Goal: Task Accomplishment & Management: Use online tool/utility

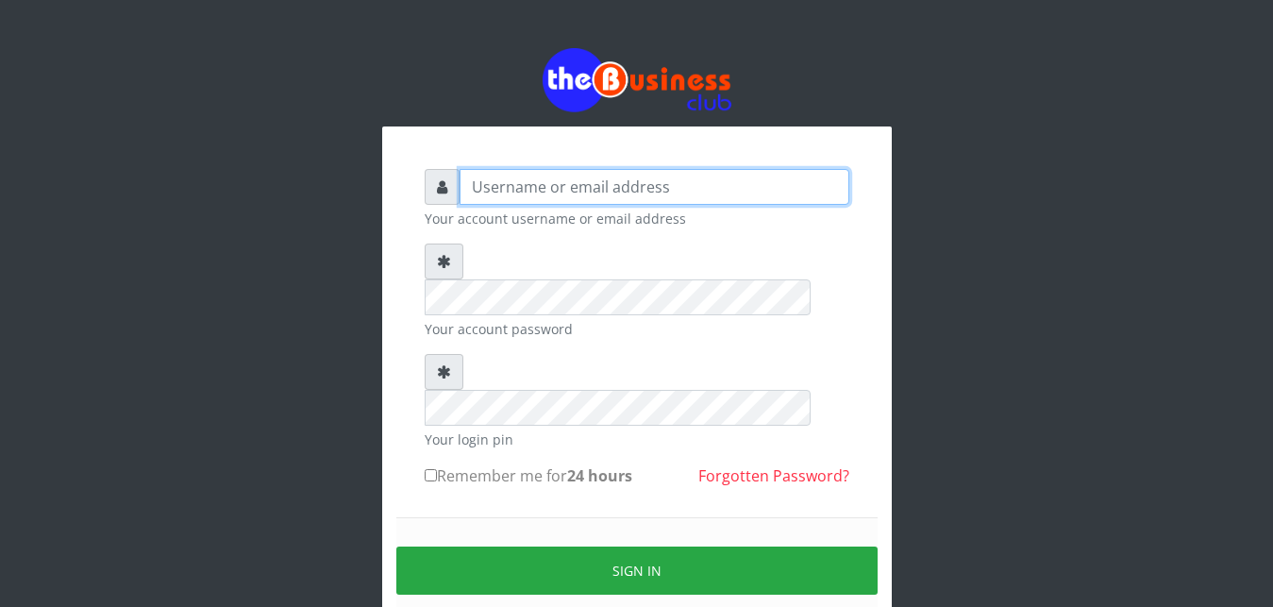
click at [538, 189] on input "text" at bounding box center [654, 187] width 390 height 36
type input "Ifytex"
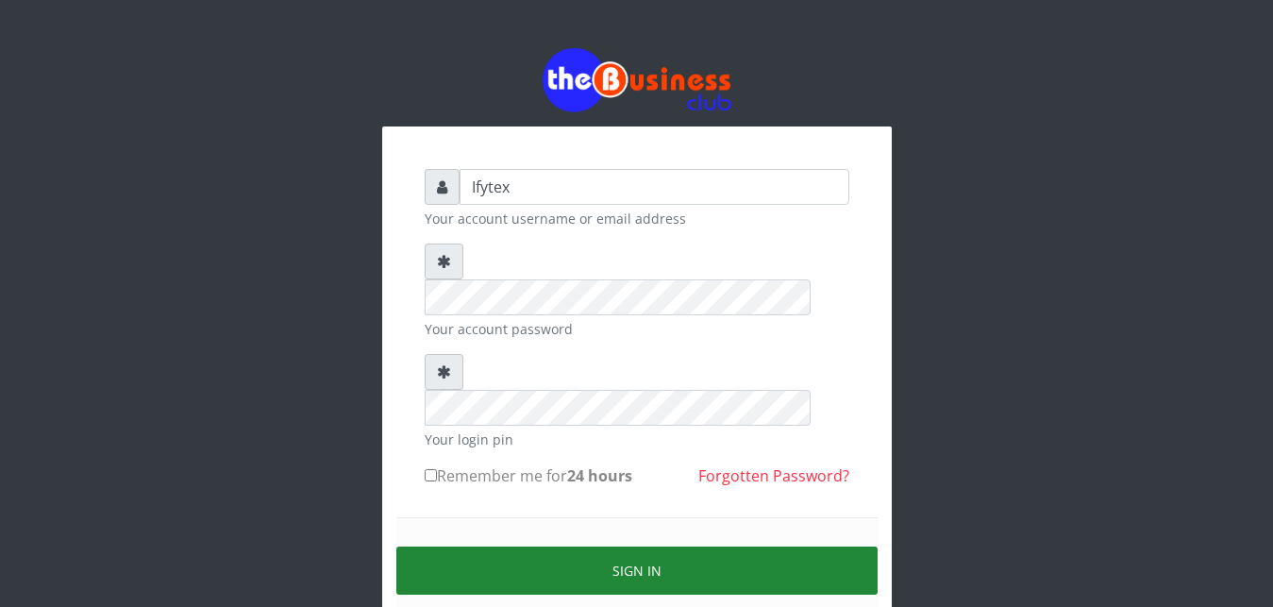
click at [579, 546] on button "Sign in" at bounding box center [636, 570] width 481 height 48
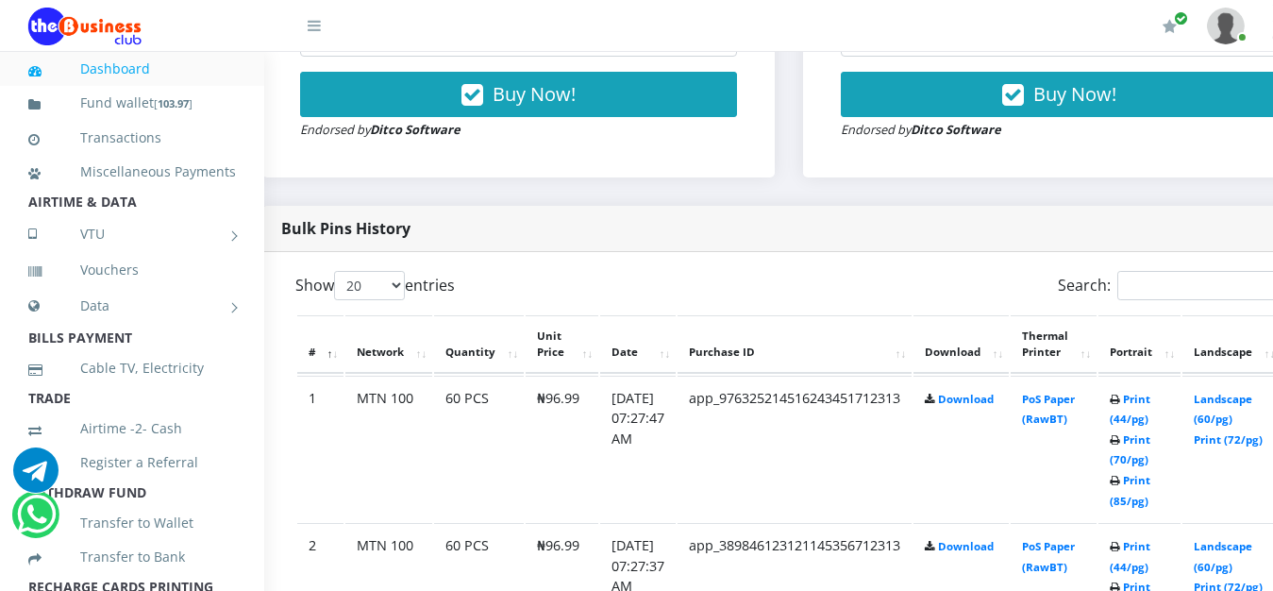
scroll to position [818, 60]
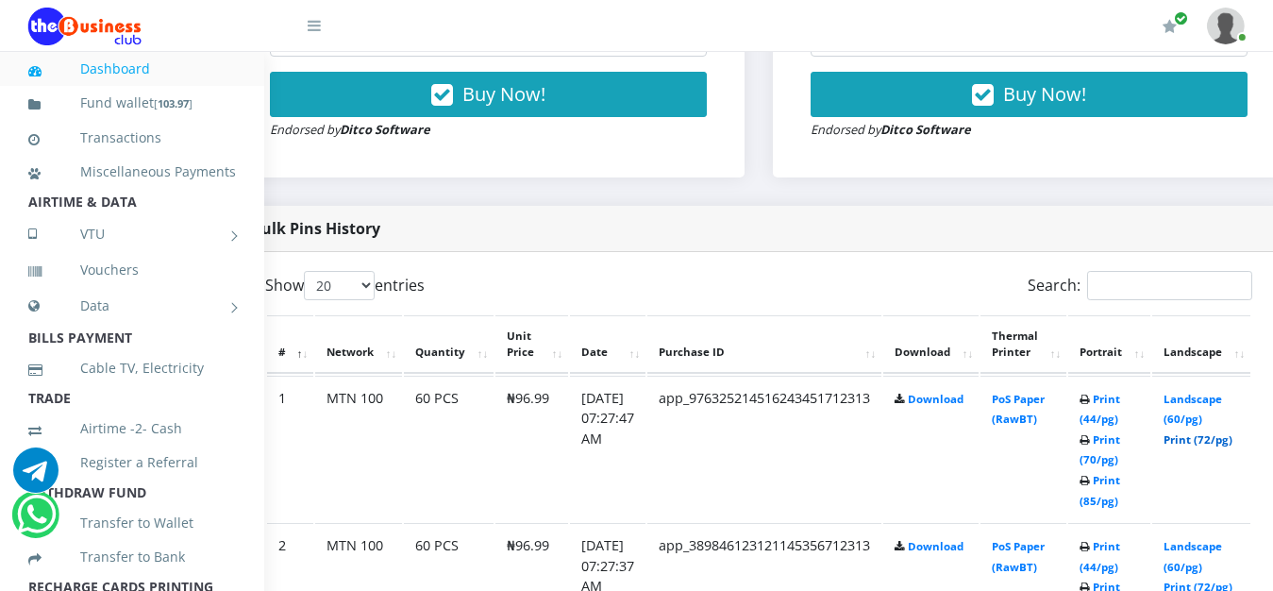
click at [1229, 432] on link "Print (72/pg)" at bounding box center [1197, 439] width 69 height 14
click at [1211, 432] on link "Print (72/pg)" at bounding box center [1197, 439] width 69 height 14
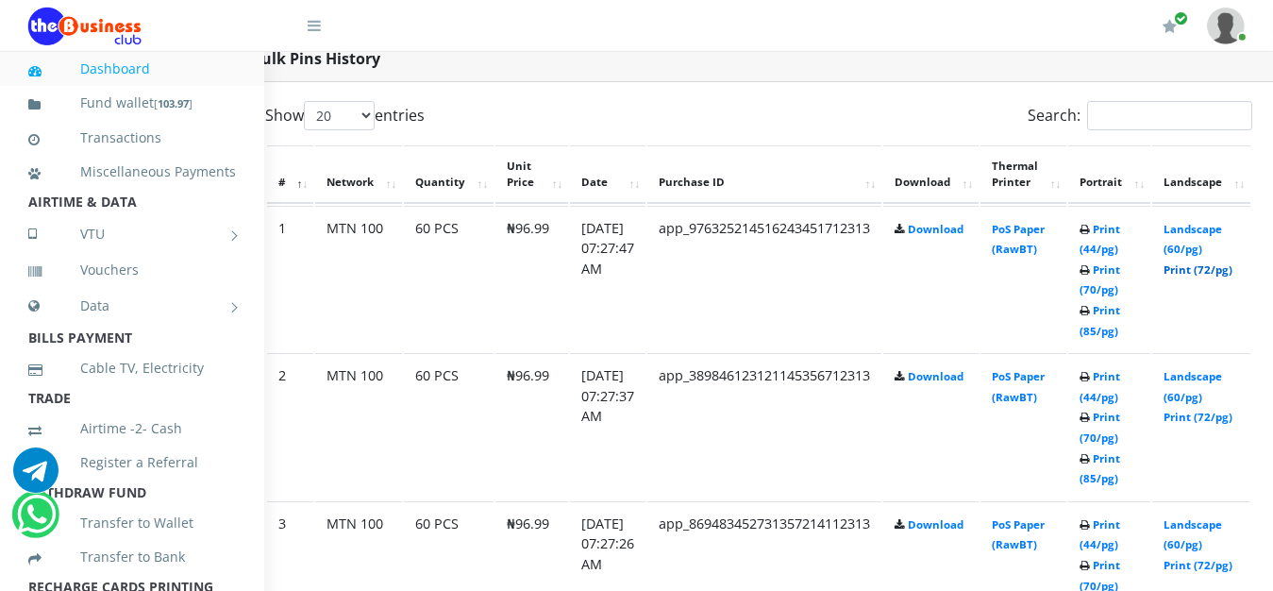
scroll to position [1010, 60]
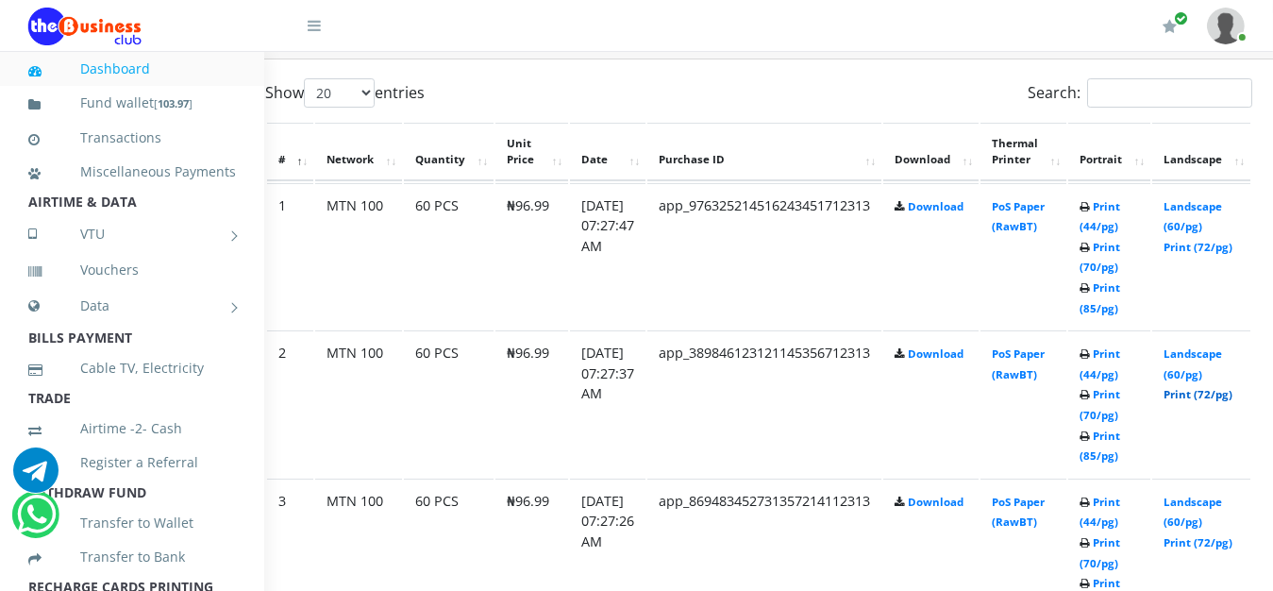
click at [1214, 387] on link "Print (72/pg)" at bounding box center [1197, 394] width 69 height 14
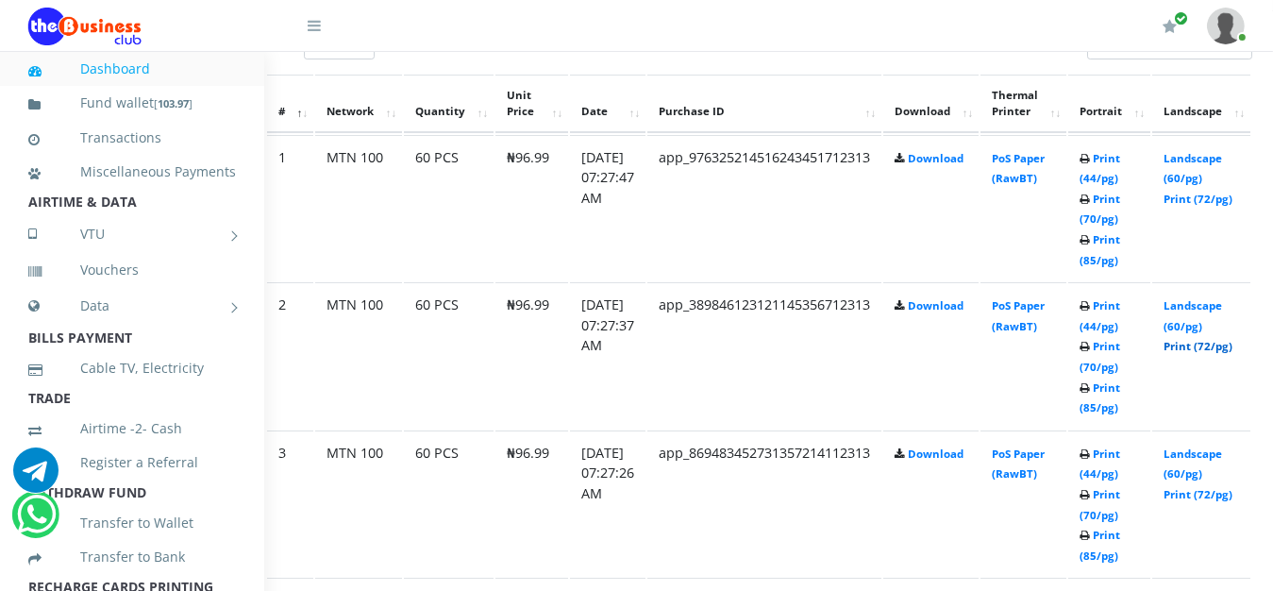
scroll to position [1107, 60]
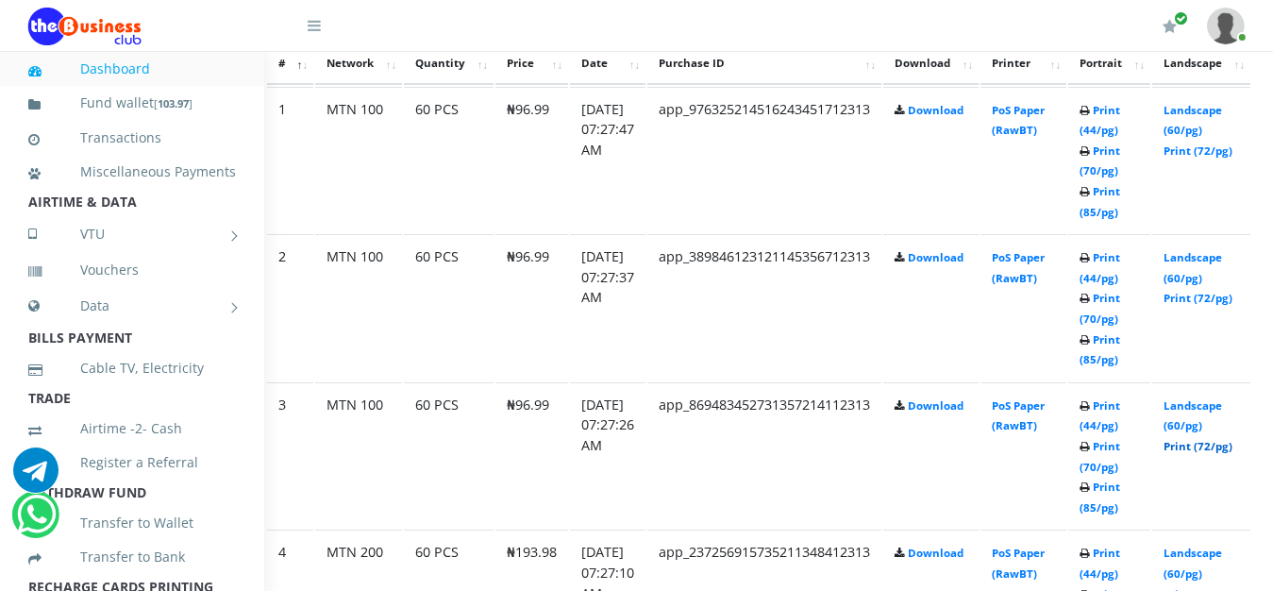
click at [1210, 439] on link "Print (72/pg)" at bounding box center [1197, 446] width 69 height 14
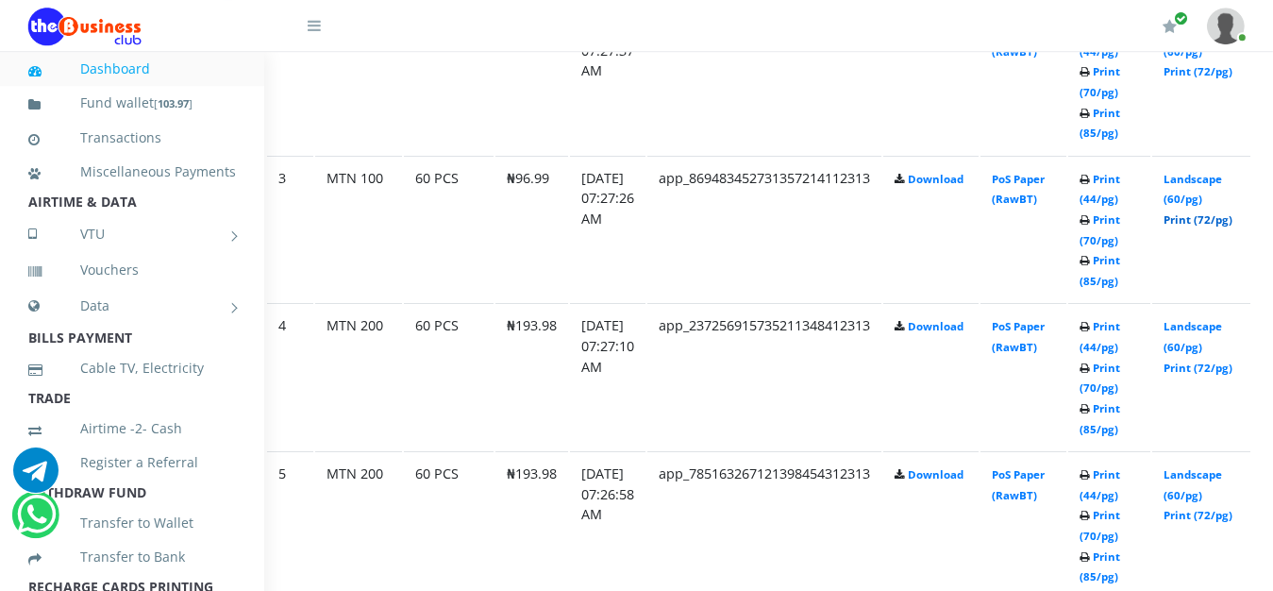
scroll to position [1347, 60]
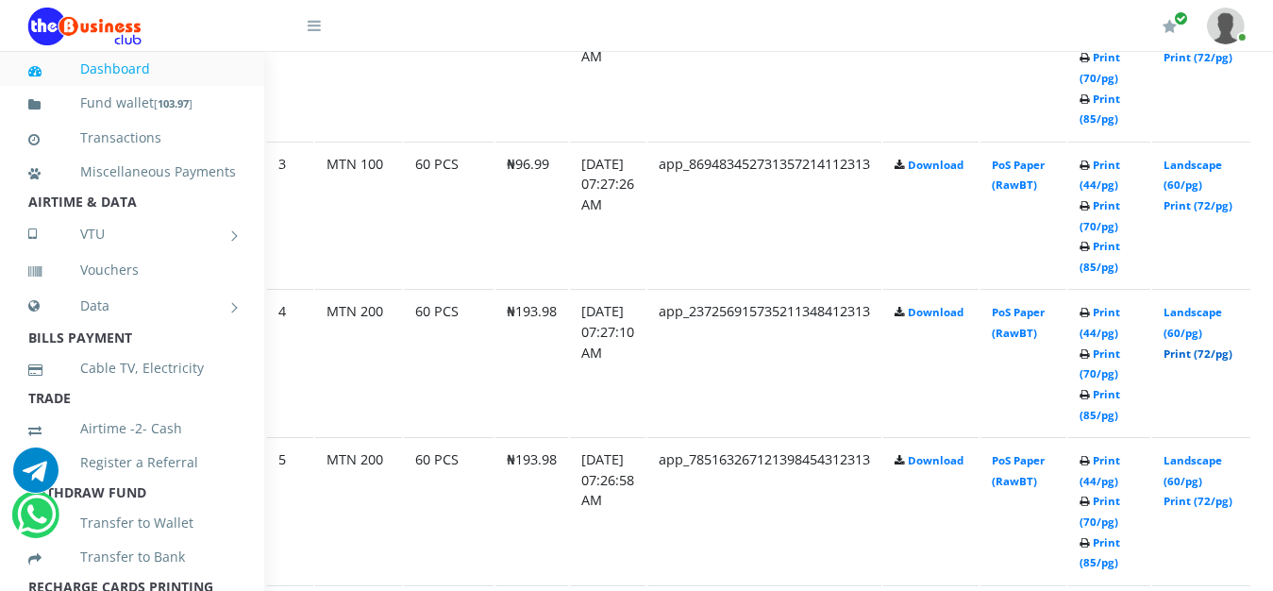
click at [1232, 346] on link "Print (72/pg)" at bounding box center [1197, 353] width 69 height 14
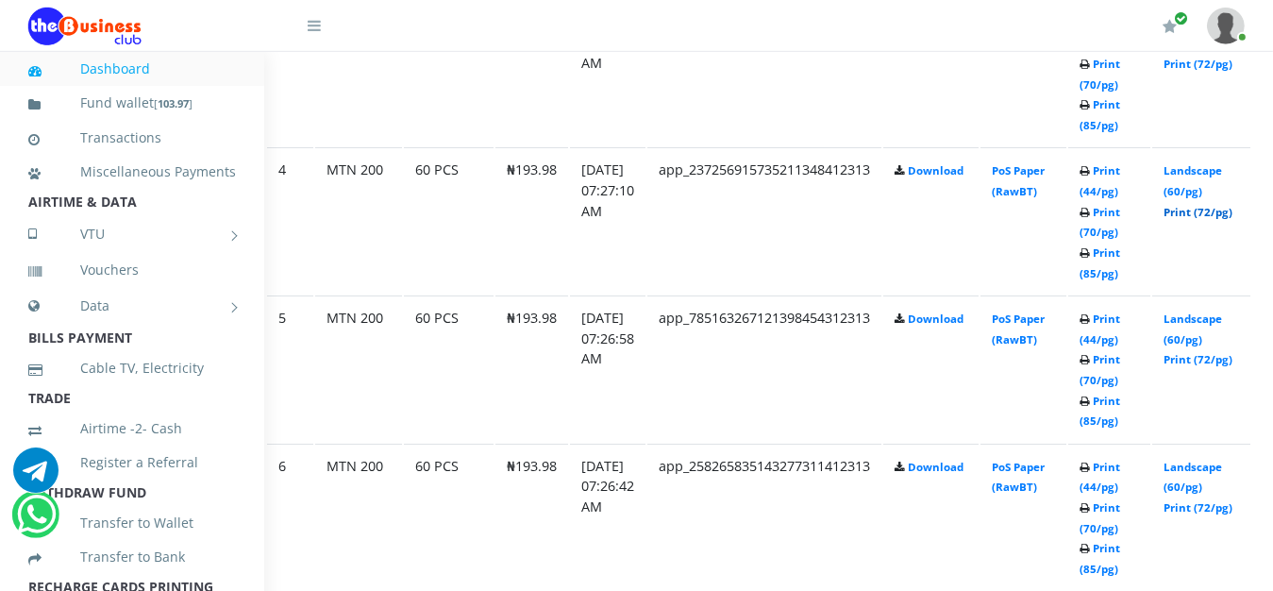
scroll to position [1492, 60]
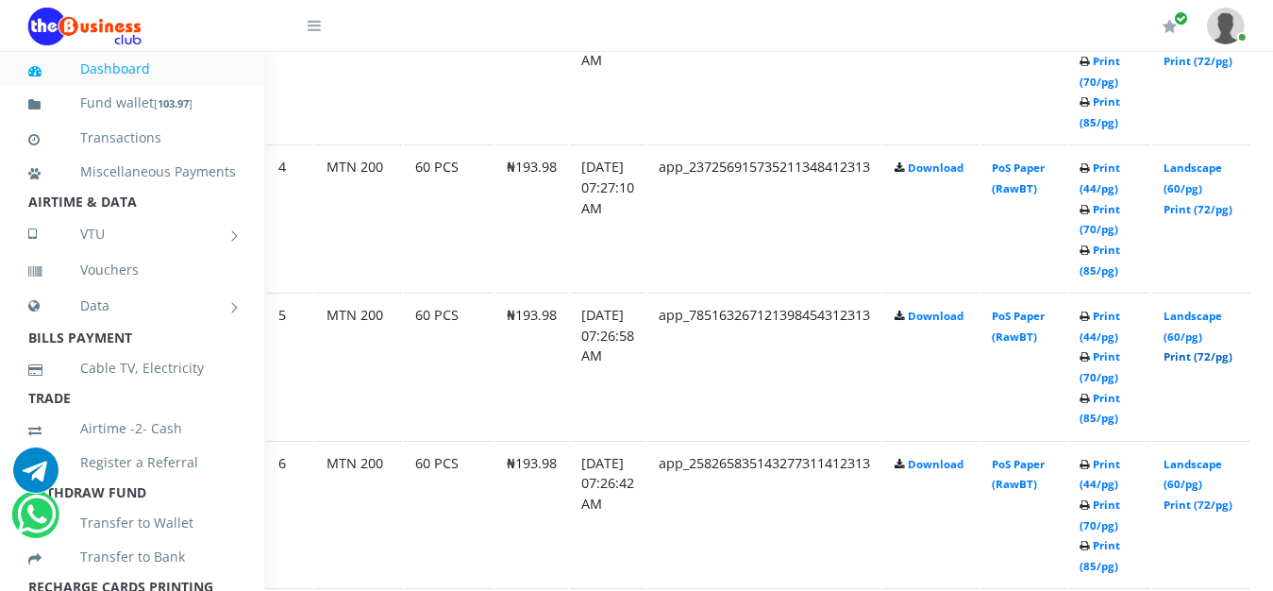
click at [1218, 349] on link "Print (72/pg)" at bounding box center [1197, 356] width 69 height 14
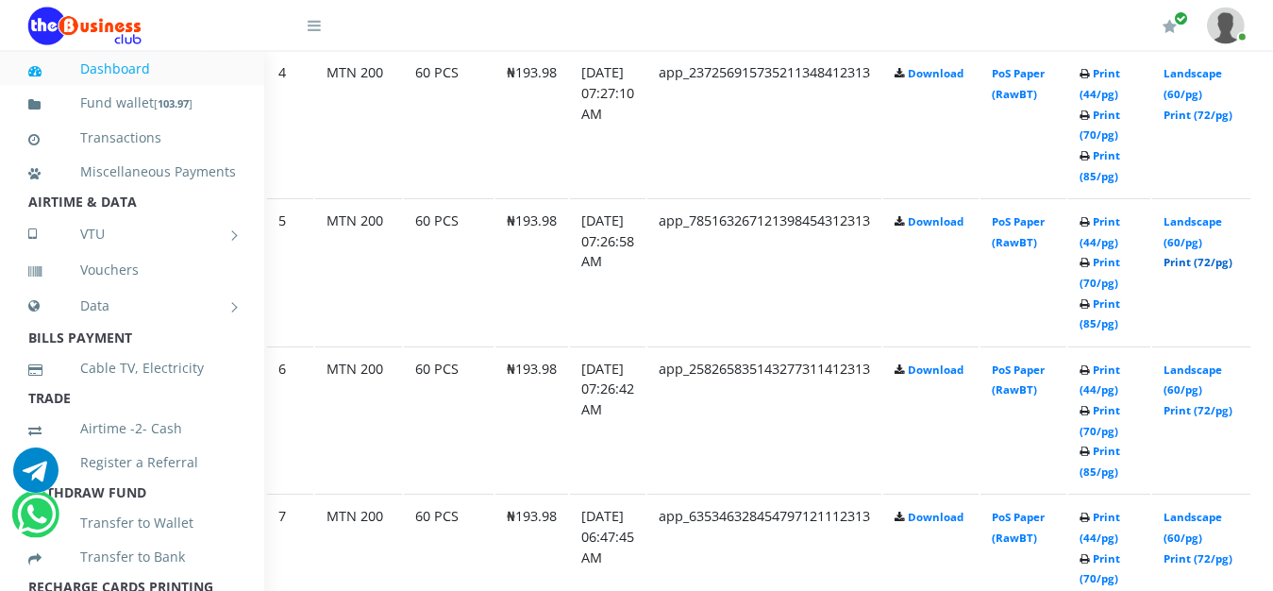
scroll to position [1588, 60]
click at [1223, 401] on link "Print (72/pg)" at bounding box center [1197, 408] width 69 height 14
